Goal: Information Seeking & Learning: Compare options

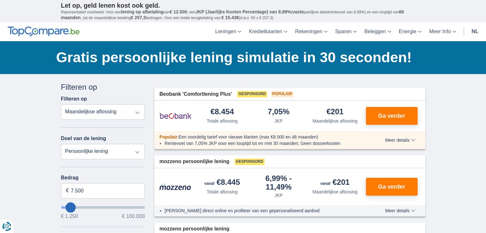
click at [135, 151] on select "Persoonlijke lening Auto Moto / fiets Mobilhome / caravan Renovatie Energie Sch…" at bounding box center [103, 151] width 84 height 15
select select "other"
click at [61, 144] on select "Persoonlijke lening Auto Moto / fiets Mobilhome / caravan Renovatie Energie Sch…" at bounding box center [103, 151] width 84 height 15
type input "7.500"
type input "7250"
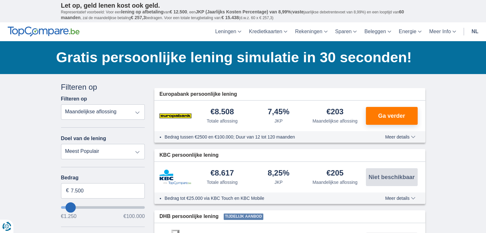
click at [134, 153] on select "Persoonlijke lening Auto Moto / fiets Mobilhome / caravan Renovatie Energie Sch…" at bounding box center [103, 151] width 84 height 15
select select "renovationLoan"
click at [61, 144] on select "Persoonlijke lening Auto Moto / fiets Mobilhome / caravan Renovatie Energie Sch…" at bounding box center [103, 151] width 84 height 15
type input "15.000"
type input "15250"
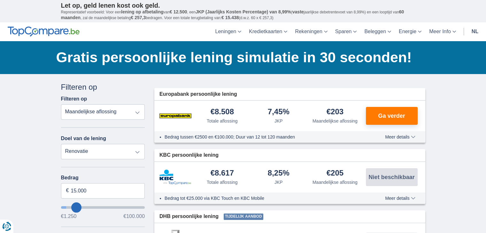
select select "60"
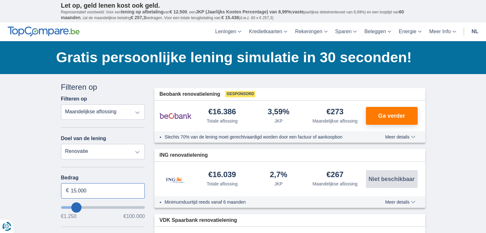
click at [129, 192] on input "15.000" at bounding box center [103, 191] width 84 height 15
type input "1"
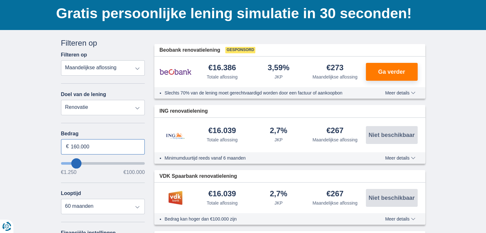
scroll to position [96, 0]
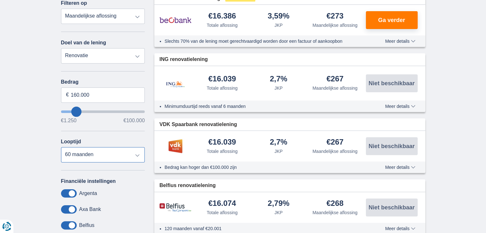
type input "100.000"
type input "99250"
select select "120"
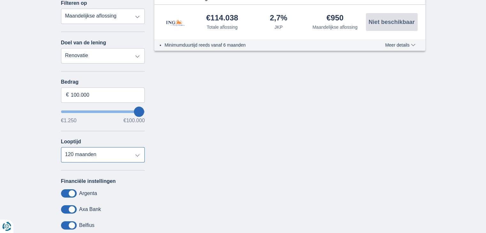
click at [138, 154] on select "12 maanden 18 maanden 24 maanden 30 maanden 36 maanden 42 maanden 48 maanden 60…" at bounding box center [103, 154] width 84 height 15
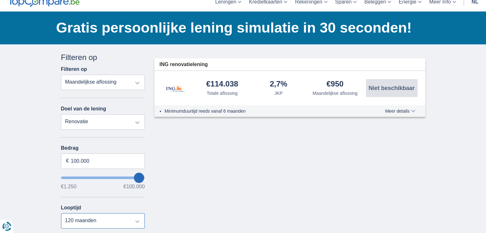
scroll to position [0, 0]
